Goal: Transaction & Acquisition: Purchase product/service

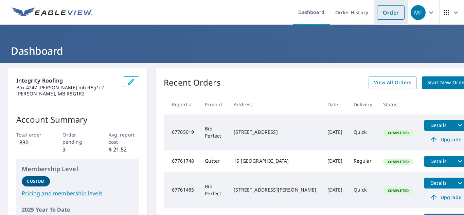
click at [378, 15] on link "Order" at bounding box center [390, 12] width 27 height 14
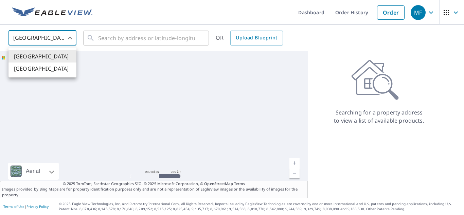
click at [40, 40] on body "MF MF Dashboard Order History Order MF United States US ​ ​ OR Upload Blueprint…" at bounding box center [232, 107] width 464 height 215
click at [42, 74] on li "[GEOGRAPHIC_DATA]" at bounding box center [42, 68] width 68 height 12
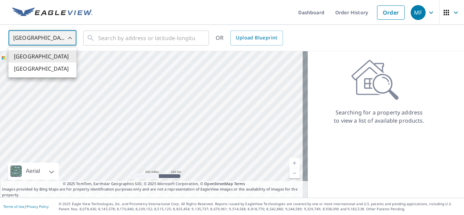
type input "CA"
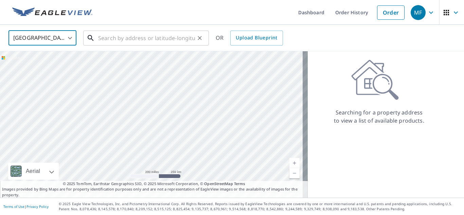
click at [115, 39] on input "text" at bounding box center [146, 38] width 97 height 19
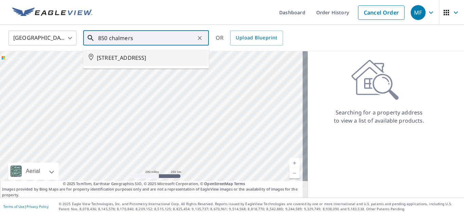
click at [134, 62] on span "[STREET_ADDRESS]" at bounding box center [150, 58] width 107 height 8
type input "[STREET_ADDRESS]"
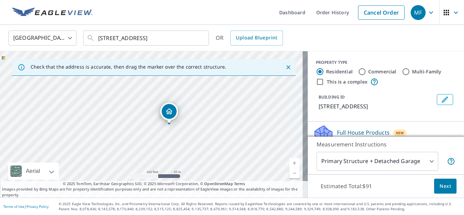
drag, startPoint x: 173, startPoint y: 111, endPoint x: 171, endPoint y: 108, distance: 3.7
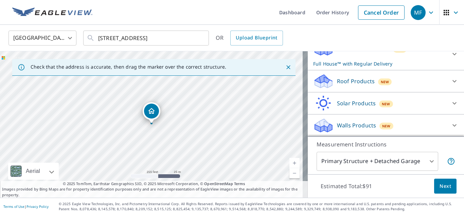
scroll to position [92, 0]
click at [322, 75] on icon at bounding box center [323, 81] width 20 height 16
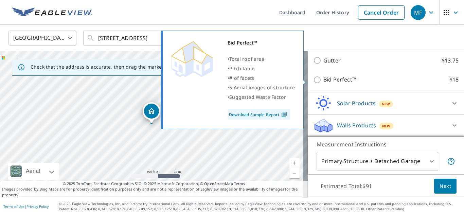
click at [314, 79] on input "Bid Perfect™ $18" at bounding box center [318, 80] width 10 height 8
checkbox input "true"
checkbox input "false"
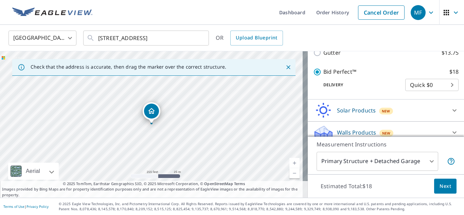
scroll to position [149, 0]
click at [445, 189] on span "Next" at bounding box center [445, 186] width 12 height 8
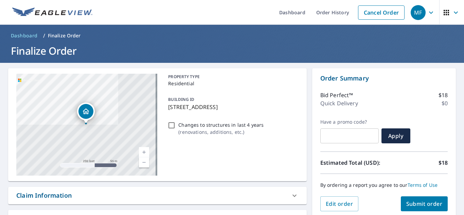
click at [420, 205] on button "Submit order" at bounding box center [424, 203] width 47 height 15
checkbox input "true"
